Goal: Find specific page/section: Find specific page/section

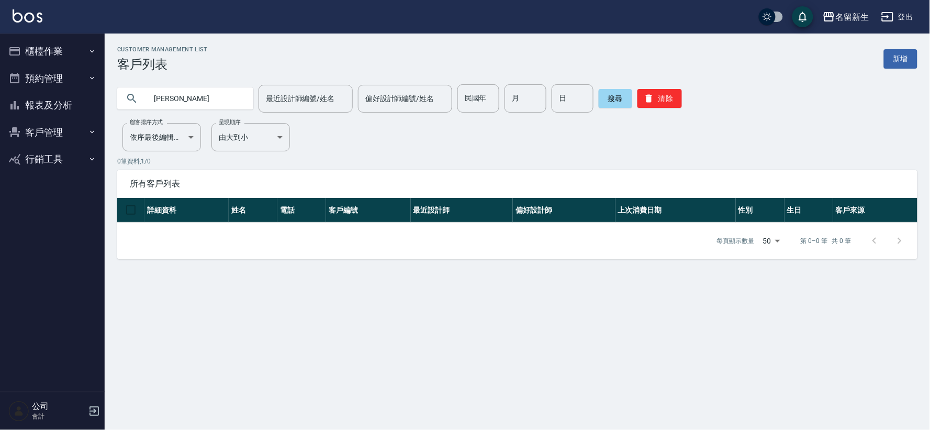
drag, startPoint x: 233, startPoint y: 100, endPoint x: 81, endPoint y: 100, distance: 151.7
click at [81, 100] on div "名留新生 登出 櫃檯作業 打帳單 帳單列表 現金收支登錄 材料自購登錄 每日結帳 排班表 現場電腦打卡 預約管理 預約管理 單日預約紀錄 單週預約紀錄 報表及…" at bounding box center [465, 215] width 930 height 430
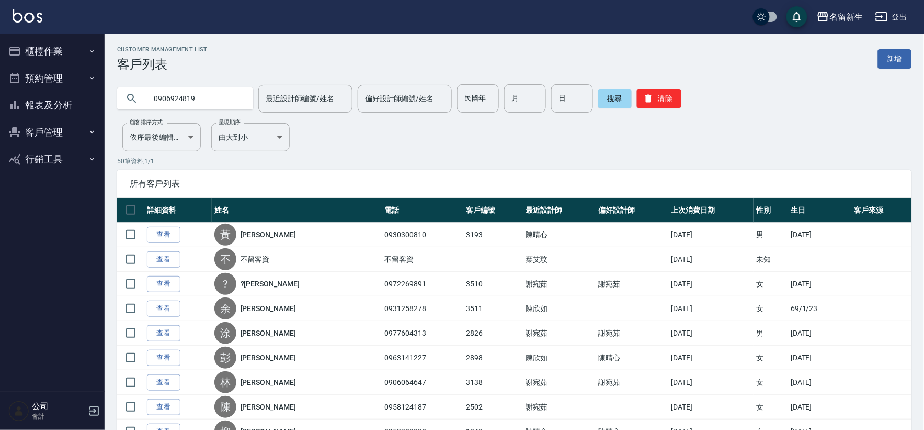
type input "0906924819"
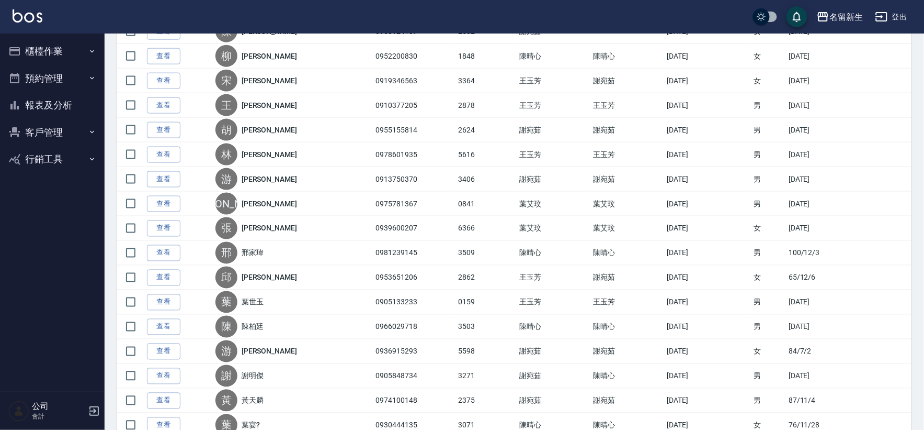
scroll to position [1074, 0]
